Goal: Navigation & Orientation: Understand site structure

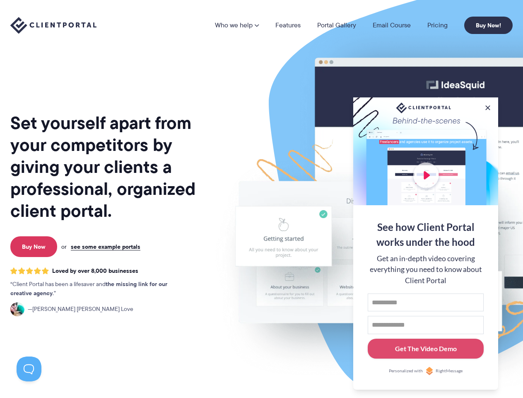
click at [261, 199] on img at bounding box center [432, 205] width 464 height 397
click at [237, 25] on link "Who we help" at bounding box center [237, 25] width 44 height 7
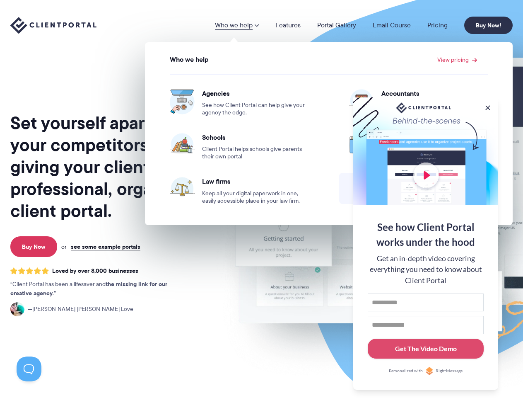
click at [488, 106] on button at bounding box center [488, 108] width 8 height 8
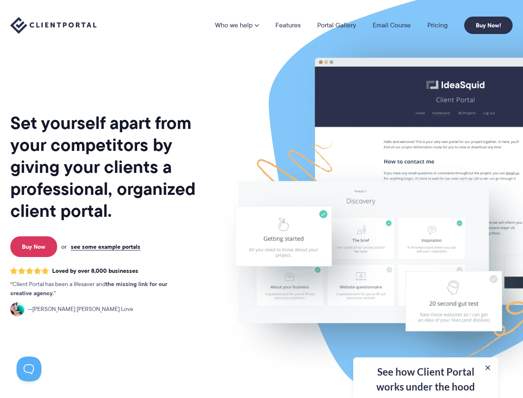
click at [426, 242] on img at bounding box center [432, 205] width 464 height 397
click at [29, 369] on button at bounding box center [29, 368] width 25 height 25
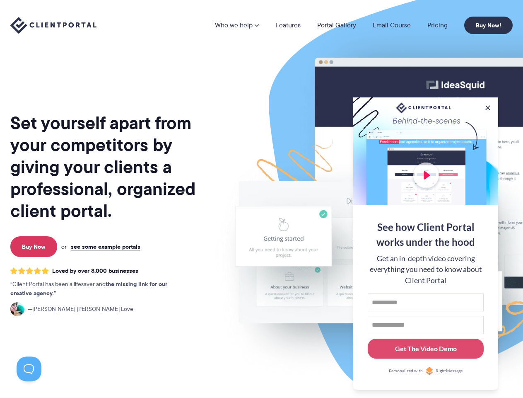
click at [261, 199] on img at bounding box center [432, 205] width 464 height 397
click at [237, 25] on link "Who we help" at bounding box center [237, 25] width 44 height 7
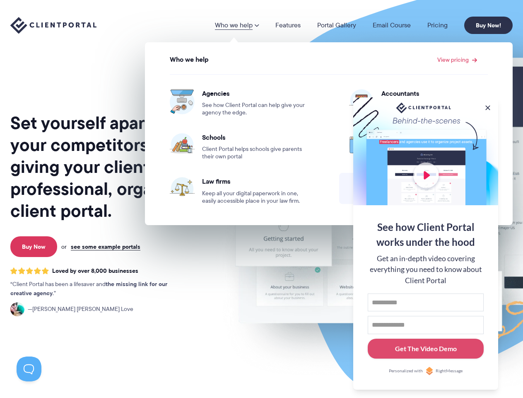
click at [488, 106] on button at bounding box center [488, 108] width 8 height 8
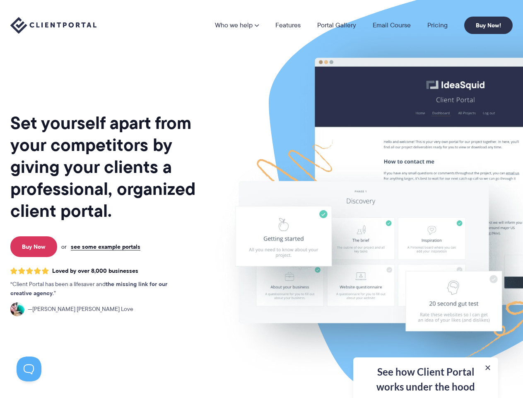
click at [426, 242] on img at bounding box center [432, 205] width 464 height 397
click at [29, 369] on button at bounding box center [29, 368] width 25 height 25
